Goal: Obtain resource: Download file/media

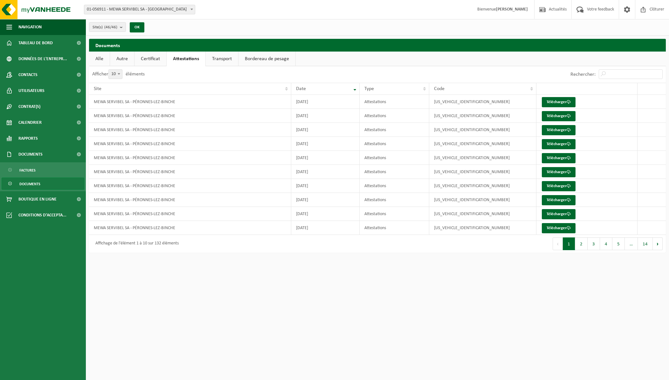
click at [226, 59] on link "Transport" at bounding box center [222, 59] width 32 height 15
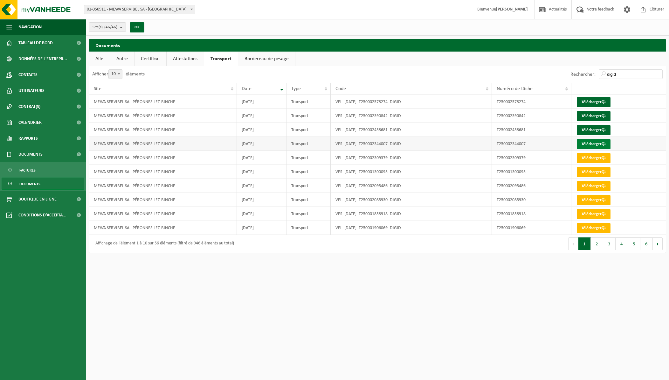
click at [593, 142] on link "Télécharger" at bounding box center [594, 144] width 34 height 10
click at [600, 246] on button "2" at bounding box center [597, 243] width 12 height 13
click at [587, 102] on link "Télécharger" at bounding box center [594, 102] width 34 height 10
click at [584, 247] on button "1" at bounding box center [584, 243] width 12 height 13
click at [591, 228] on link "Télécharger" at bounding box center [594, 228] width 34 height 10
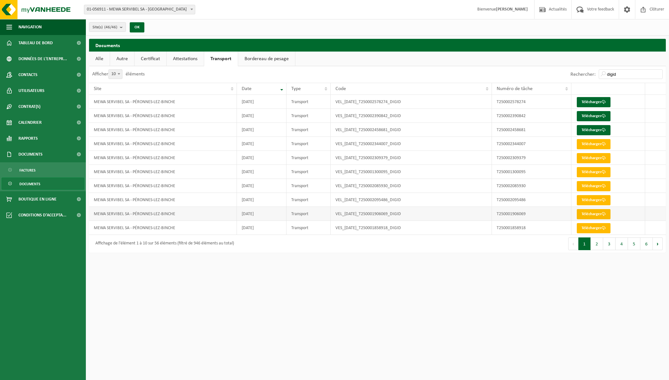
click at [597, 213] on link "Télécharger" at bounding box center [594, 214] width 34 height 10
click at [599, 243] on button "2" at bounding box center [597, 243] width 12 height 13
click at [602, 114] on link "Télécharger" at bounding box center [594, 116] width 34 height 10
click at [179, 59] on link "Attestations" at bounding box center [185, 59] width 37 height 15
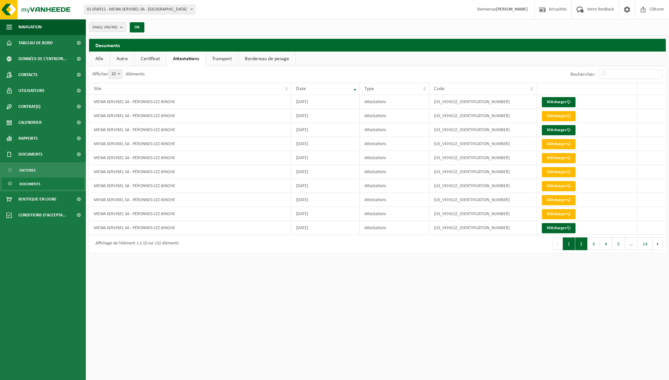
click at [580, 245] on button "2" at bounding box center [581, 243] width 12 height 13
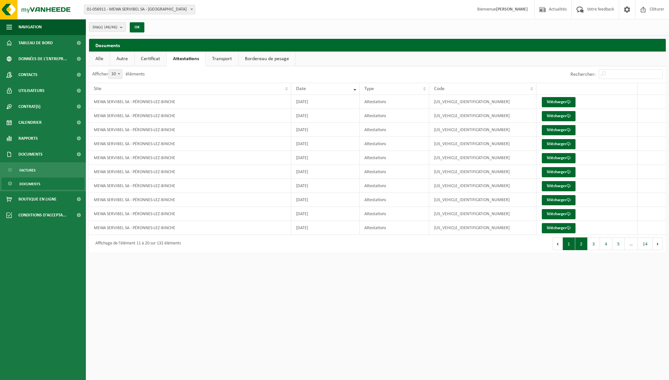
click at [570, 245] on button "1" at bounding box center [569, 243] width 12 height 13
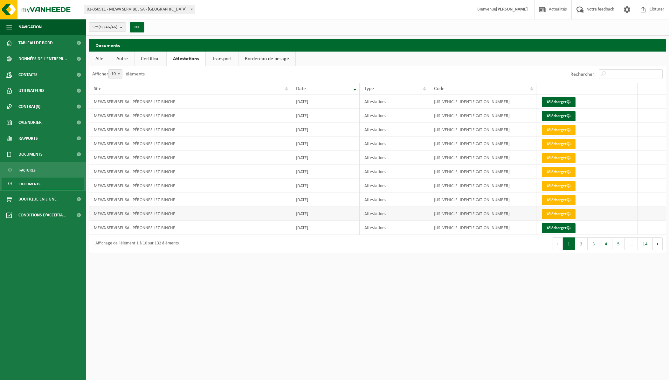
click at [556, 214] on link "Télécharger" at bounding box center [559, 214] width 34 height 10
click at [556, 198] on link "Télécharger" at bounding box center [559, 200] width 34 height 10
click at [223, 58] on link "Transport" at bounding box center [222, 59] width 32 height 15
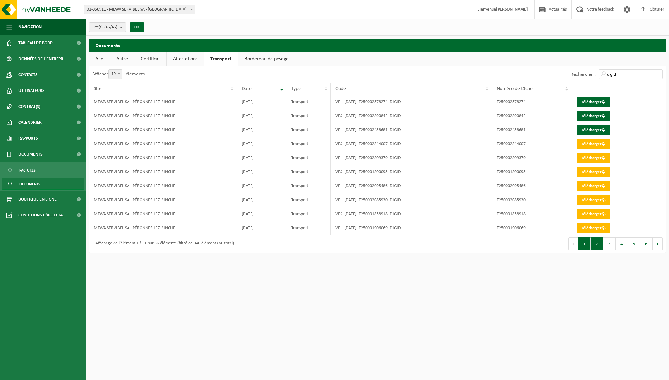
click at [601, 248] on button "2" at bounding box center [597, 243] width 12 height 13
click at [593, 227] on link "Télécharger" at bounding box center [594, 228] width 34 height 10
click at [611, 245] on button "3" at bounding box center [609, 243] width 12 height 13
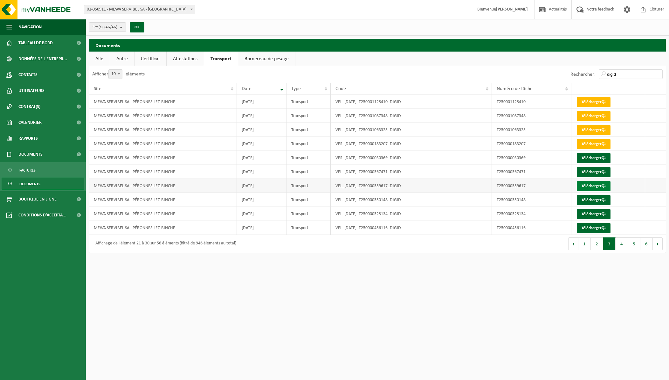
click at [595, 184] on link "Télécharger" at bounding box center [594, 186] width 34 height 10
click at [595, 243] on button "2" at bounding box center [597, 243] width 12 height 13
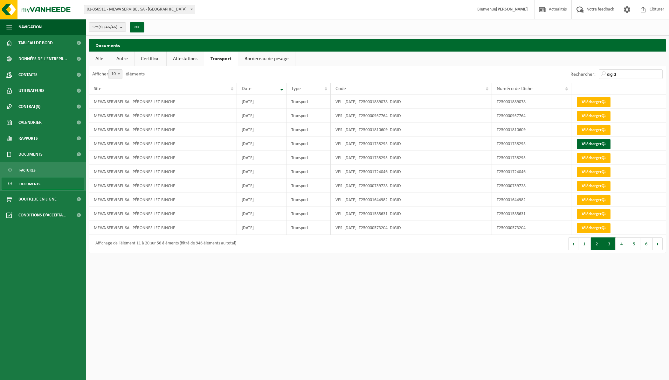
click at [613, 245] on button "3" at bounding box center [609, 243] width 12 height 13
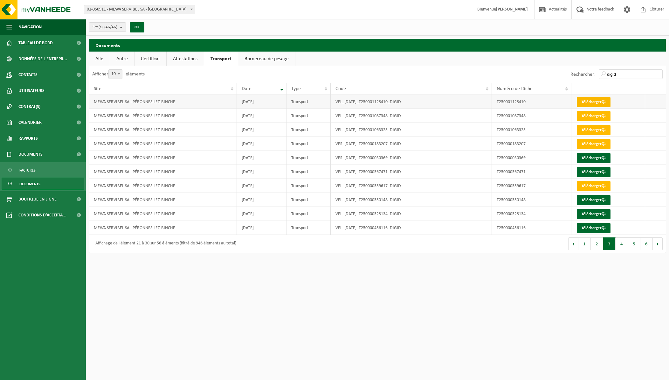
click at [595, 102] on link "Télécharger" at bounding box center [594, 102] width 34 height 10
click at [280, 89] on th "Date" at bounding box center [262, 89] width 50 height 12
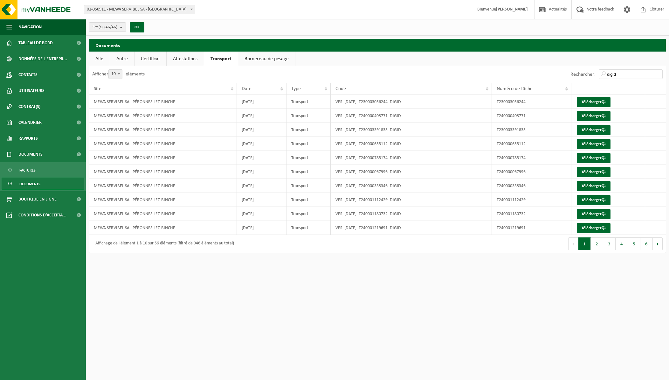
click at [280, 89] on th "Date" at bounding box center [262, 89] width 50 height 12
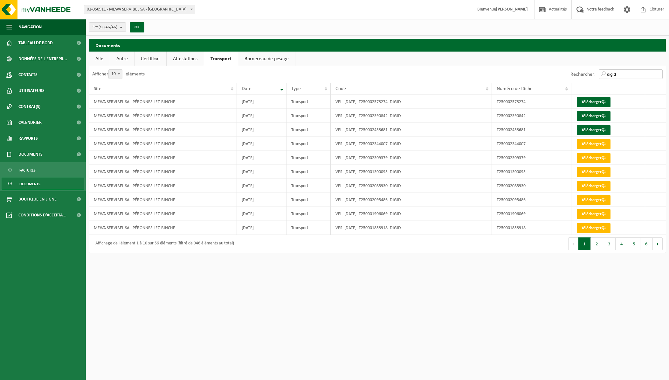
click at [618, 74] on input "digid" at bounding box center [631, 74] width 64 height 10
click at [598, 247] on button "2" at bounding box center [597, 243] width 12 height 13
click at [606, 247] on button "3" at bounding box center [609, 243] width 12 height 13
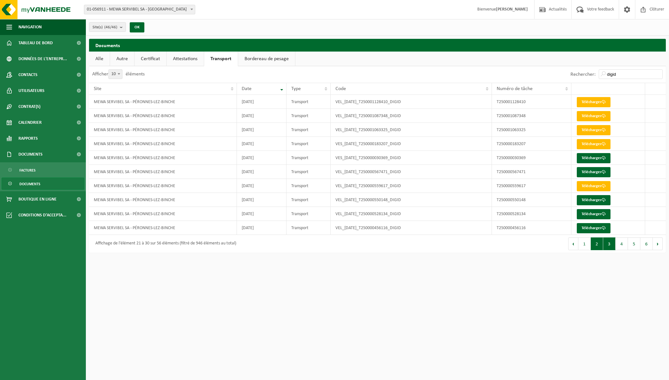
click at [601, 246] on button "2" at bounding box center [597, 243] width 12 height 13
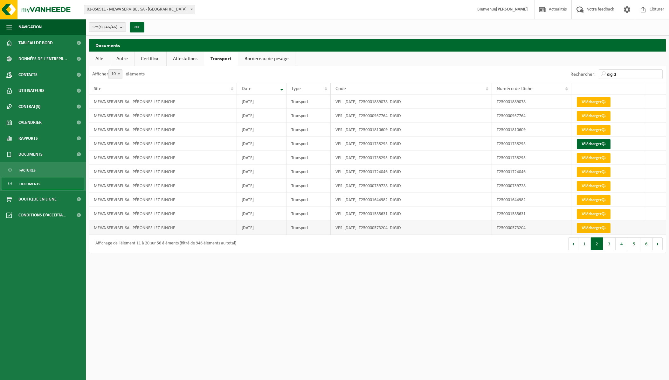
click at [596, 228] on link "Télécharger" at bounding box center [594, 228] width 34 height 10
click at [27, 125] on span "Calendrier" at bounding box center [29, 122] width 23 height 16
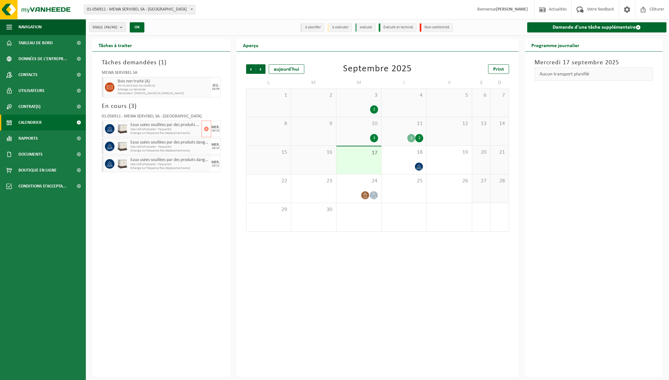
click at [156, 128] on span "KGA Colli afvalwater - frequentie" at bounding box center [165, 130] width 70 height 4
click at [193, 11] on span at bounding box center [192, 9] width 6 height 8
